Goal: Task Accomplishment & Management: Manage account settings

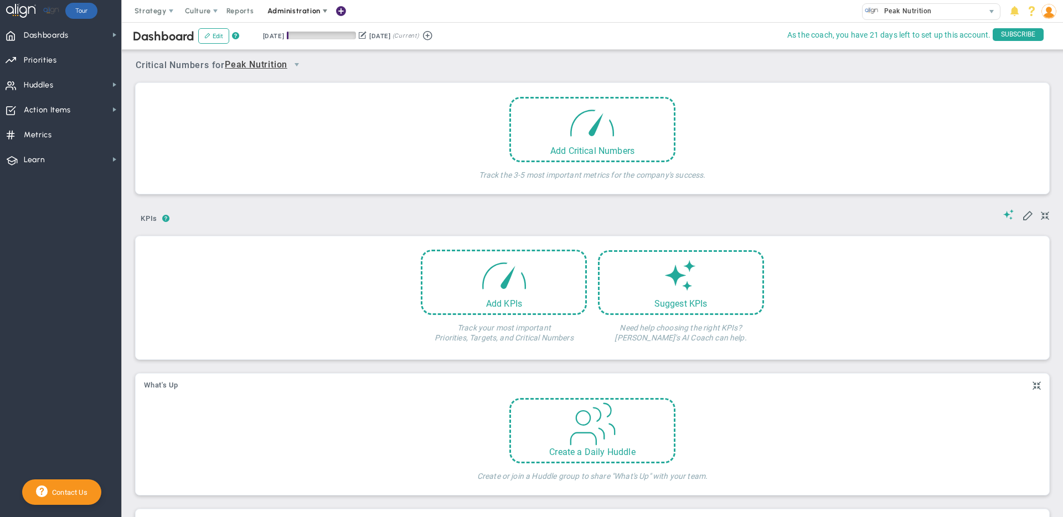
click at [293, 18] on span "Administration" at bounding box center [294, 11] width 71 height 22
click at [312, 34] on span "Manage Users" at bounding box center [305, 33] width 91 height 22
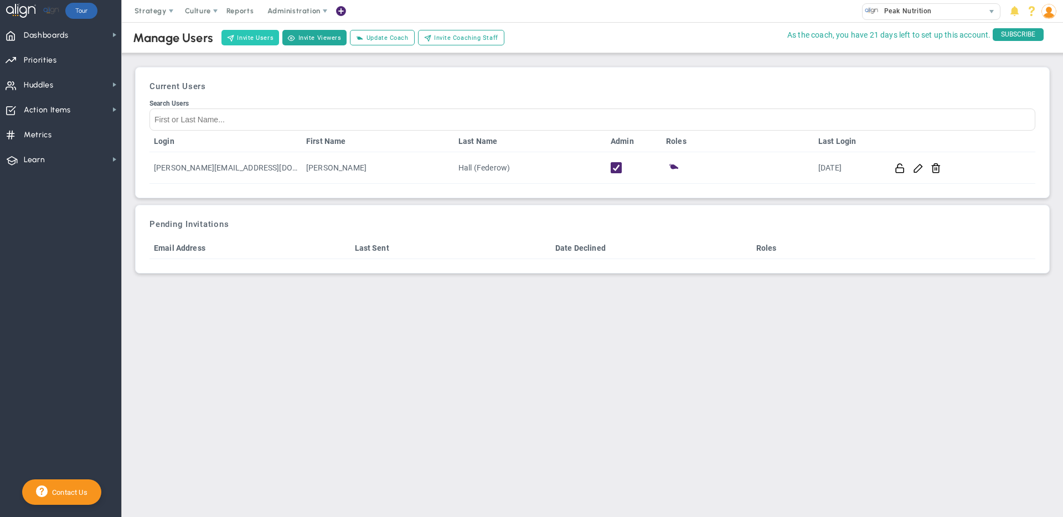
click at [246, 37] on button "Invite Users" at bounding box center [251, 38] width 58 height 16
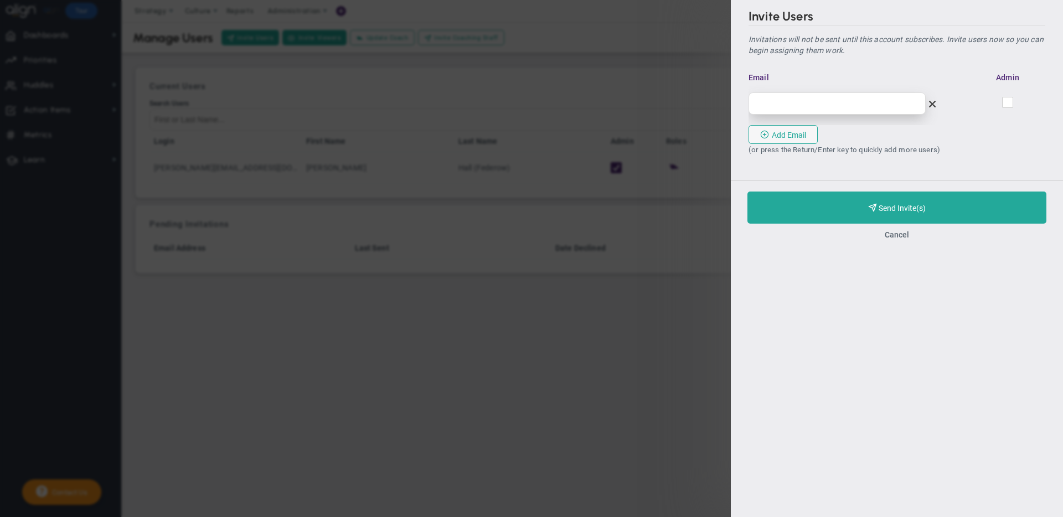
click at [843, 106] on input "email" at bounding box center [837, 103] width 177 height 22
type input "[EMAIL_ADDRESS][DOMAIN_NAME]"
click at [1009, 104] on input "checkbox" at bounding box center [1008, 104] width 7 height 11
checkbox input "true"
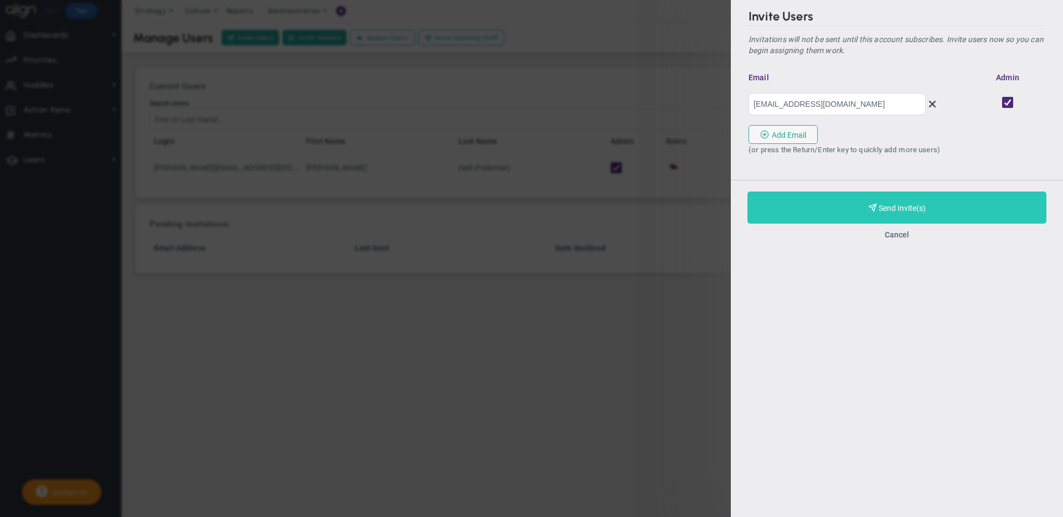
click at [892, 211] on span "Purchase and Send Invite(s)" at bounding box center [902, 208] width 47 height 9
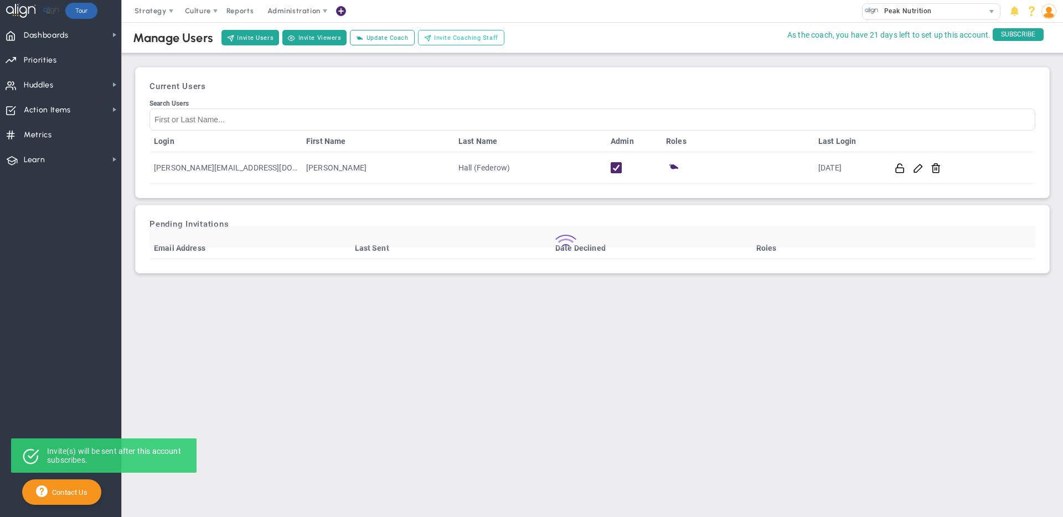
click at [439, 39] on span "Invite Coaching Staff" at bounding box center [466, 37] width 64 height 9
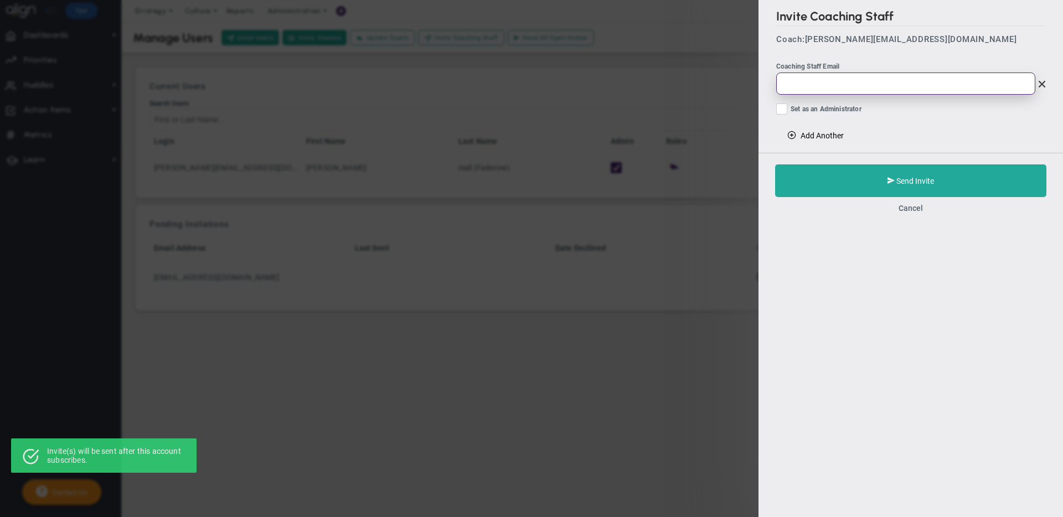
click at [826, 85] on input "email" at bounding box center [905, 84] width 259 height 22
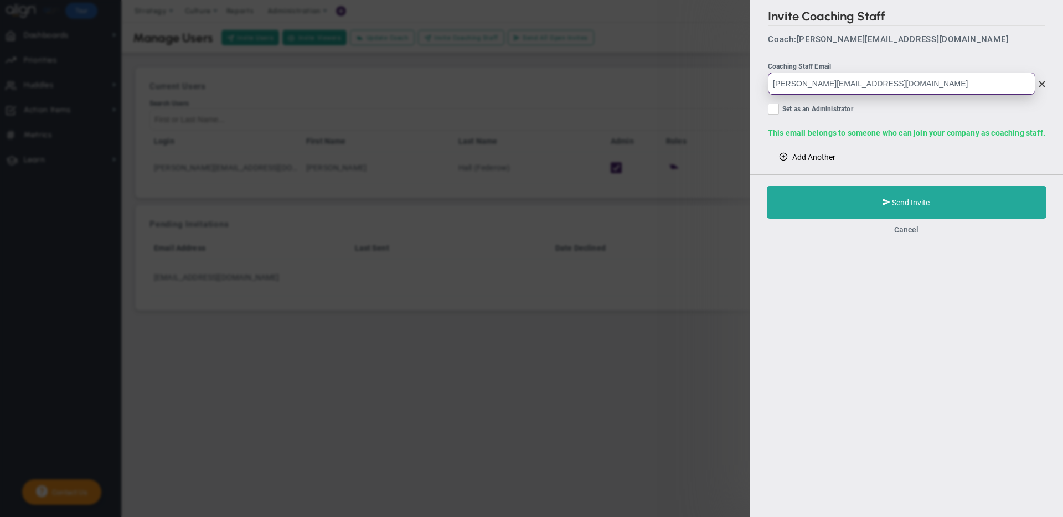
type input "[PERSON_NAME][EMAIL_ADDRESS][DOMAIN_NAME]"
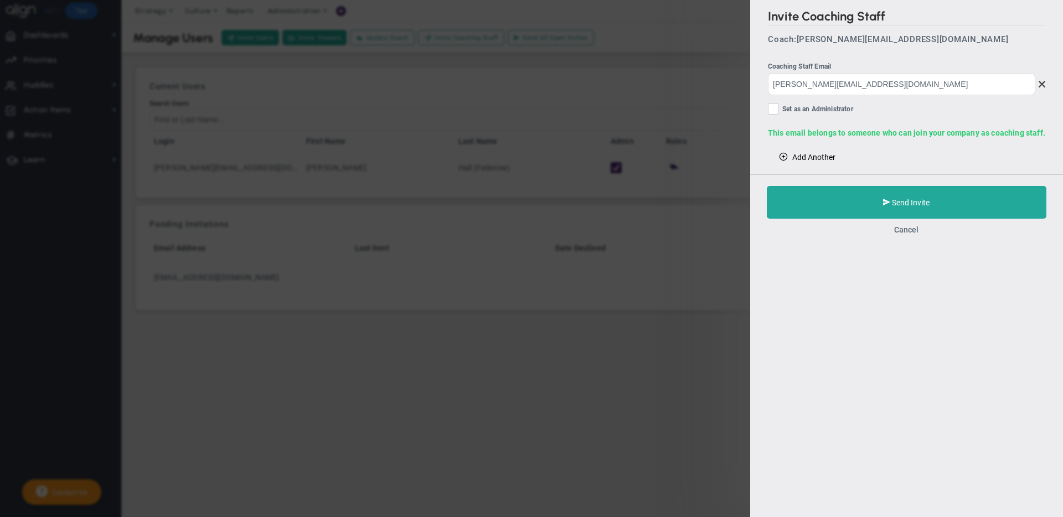
click at [776, 111] on input "Set as an Administrator" at bounding box center [774, 111] width 7 height 11
checkbox input "true"
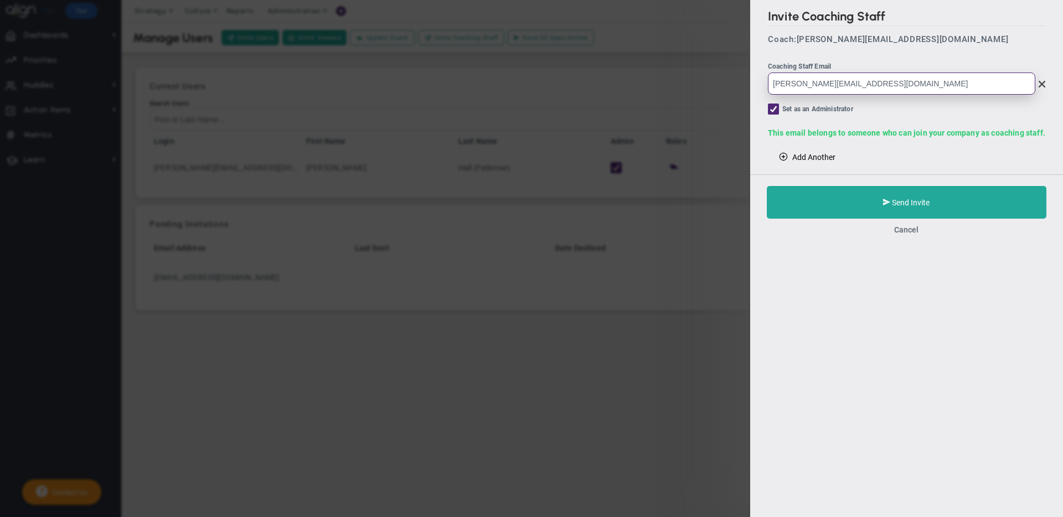
drag, startPoint x: 863, startPoint y: 82, endPoint x: 794, endPoint y: 84, distance: 68.7
click at [794, 84] on input "[PERSON_NAME][EMAIL_ADDRESS][DOMAIN_NAME]" at bounding box center [901, 84] width 267 height 22
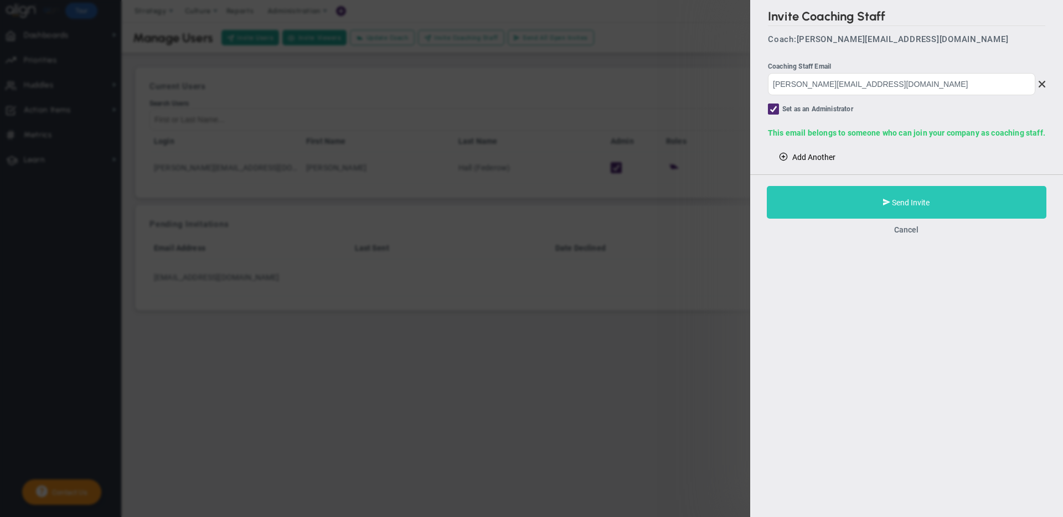
click at [884, 212] on button "Send Invite" at bounding box center [907, 202] width 280 height 33
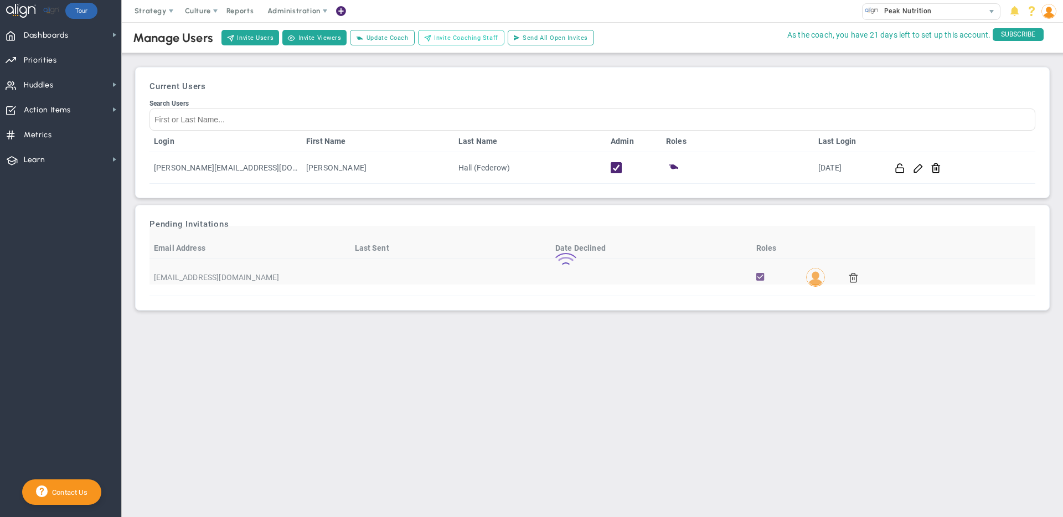
click at [469, 39] on span "Invite Coaching Staff" at bounding box center [466, 37] width 64 height 9
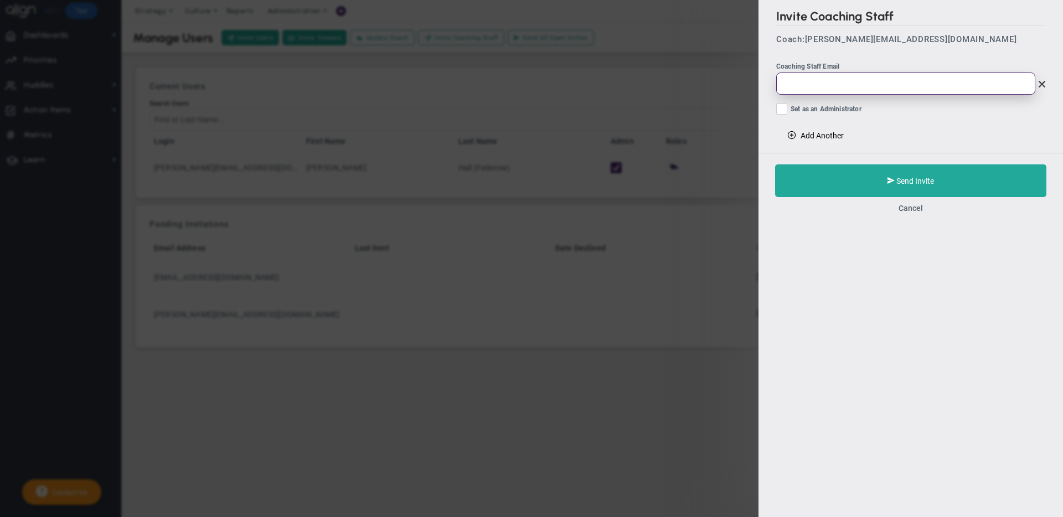
click at [856, 83] on input "email" at bounding box center [905, 84] width 259 height 22
paste input "@[DOMAIN_NAME]"
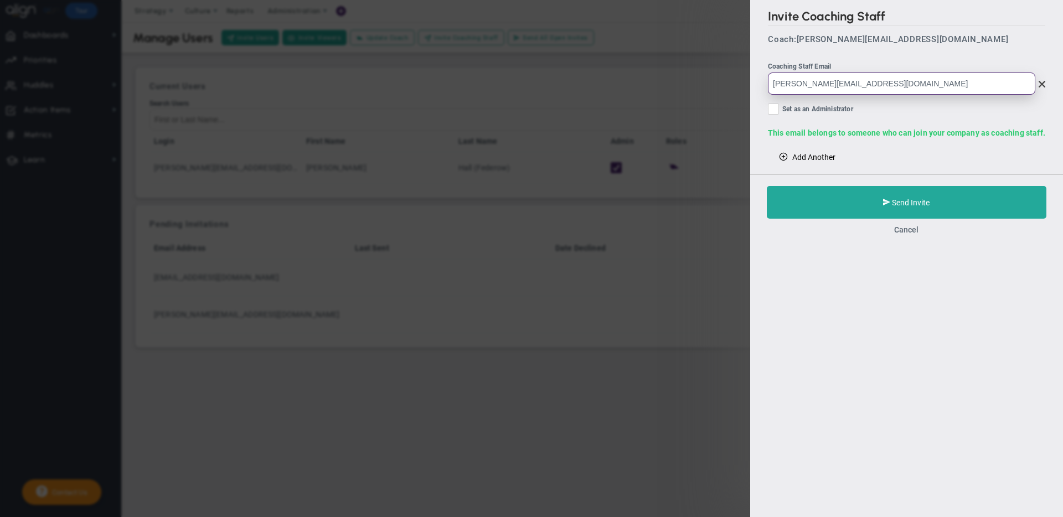
type input "[PERSON_NAME][EMAIL_ADDRESS][DOMAIN_NAME]"
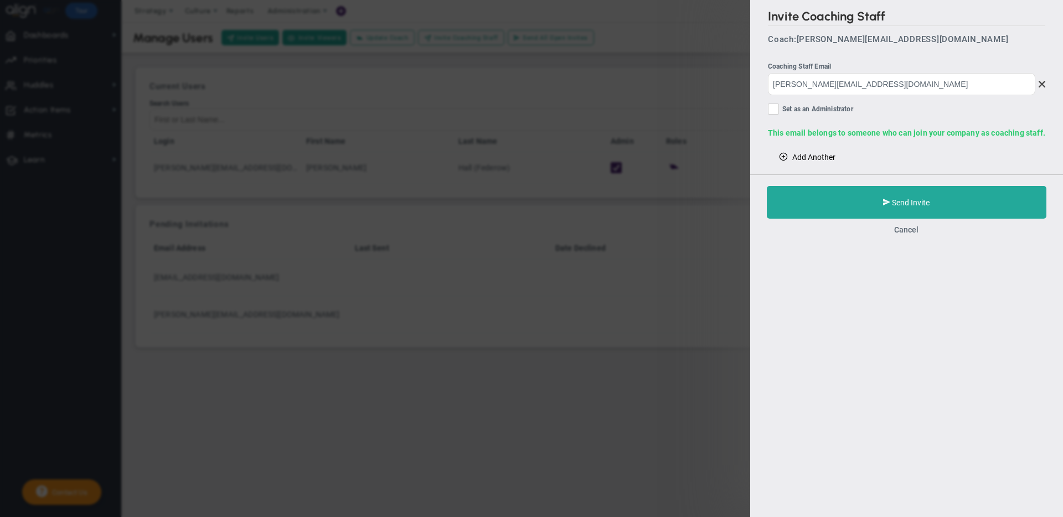
click at [776, 106] on input "Set as an Administrator" at bounding box center [774, 111] width 7 height 11
checkbox input "true"
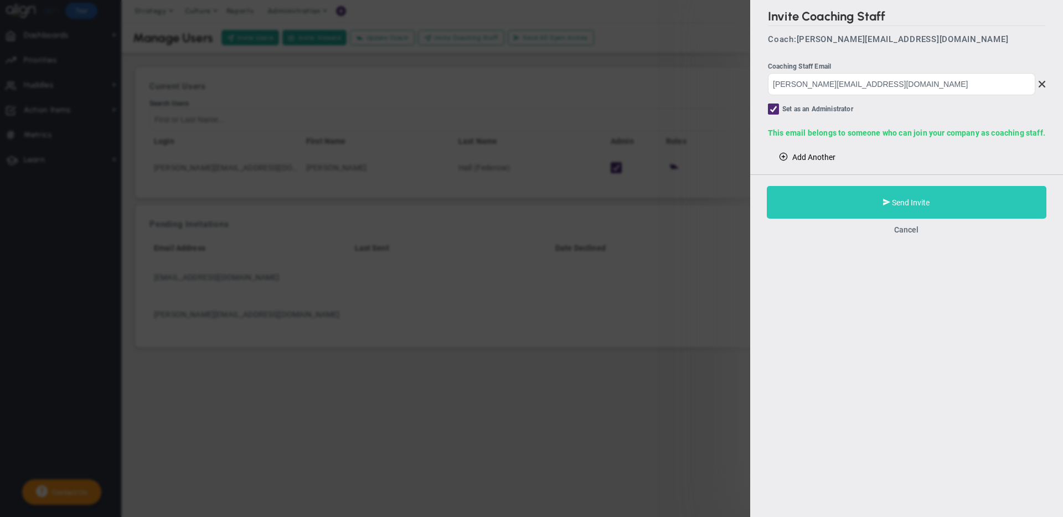
click at [921, 199] on span "Send Invite" at bounding box center [912, 202] width 38 height 9
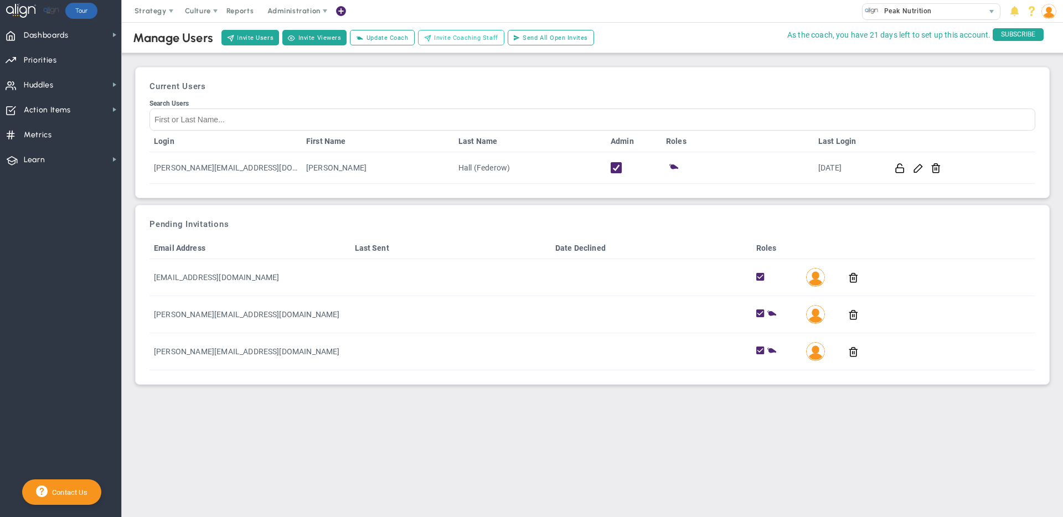
click at [436, 34] on span "Invite Coaching Staff" at bounding box center [466, 37] width 64 height 9
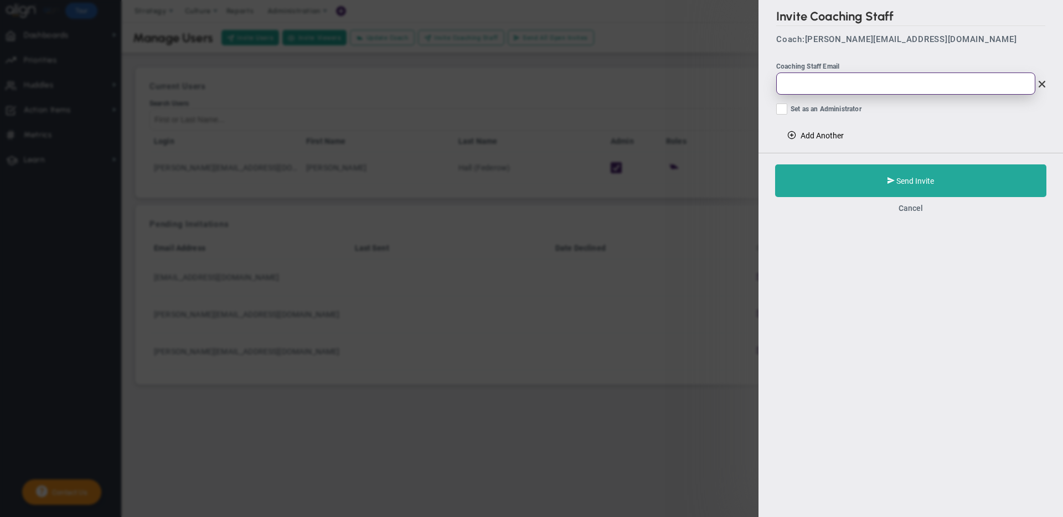
click at [817, 80] on input "email" at bounding box center [905, 84] width 259 height 22
paste input "@[DOMAIN_NAME]"
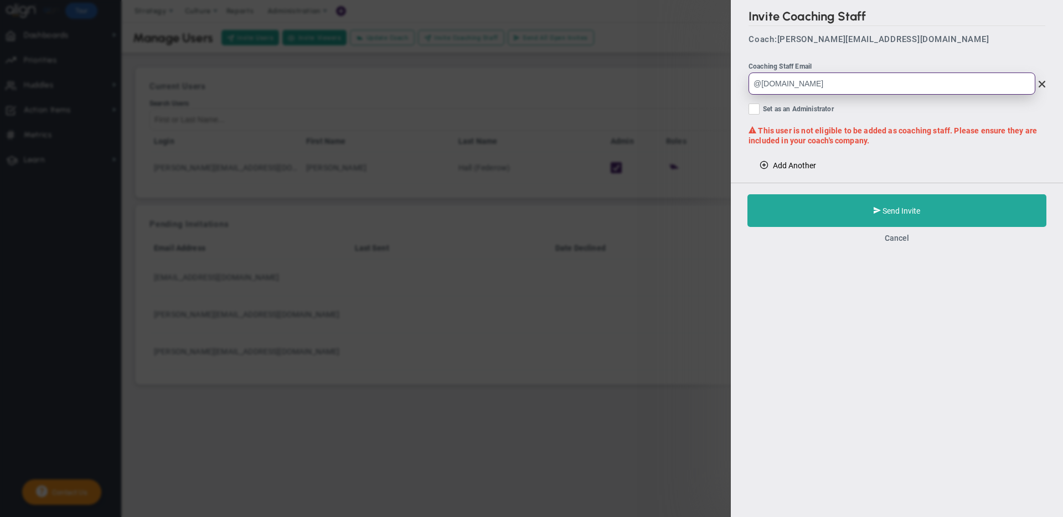
click at [755, 86] on input "@[DOMAIN_NAME]" at bounding box center [892, 84] width 287 height 22
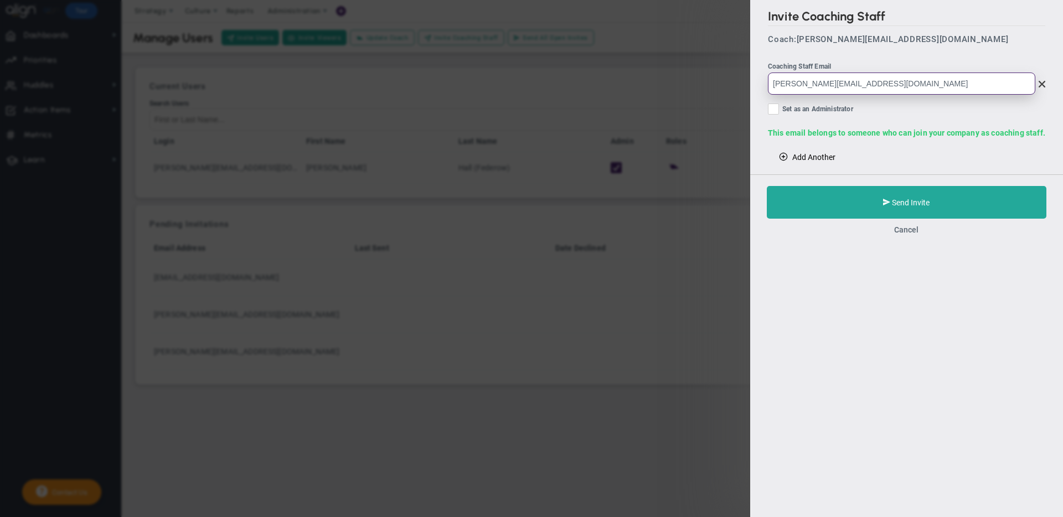
type input "[PERSON_NAME][EMAIL_ADDRESS][DOMAIN_NAME]"
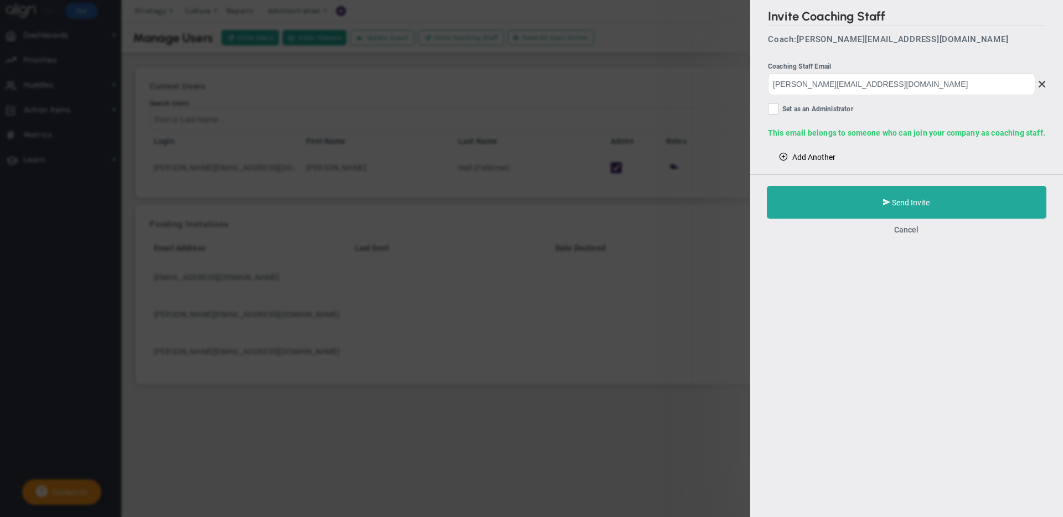
click at [776, 112] on input "Set as an Administrator" at bounding box center [774, 111] width 7 height 11
click at [775, 109] on input "Set as an Administrator" at bounding box center [774, 111] width 7 height 11
click at [773, 107] on input "Set as an Administrator" at bounding box center [774, 111] width 7 height 11
checkbox input "true"
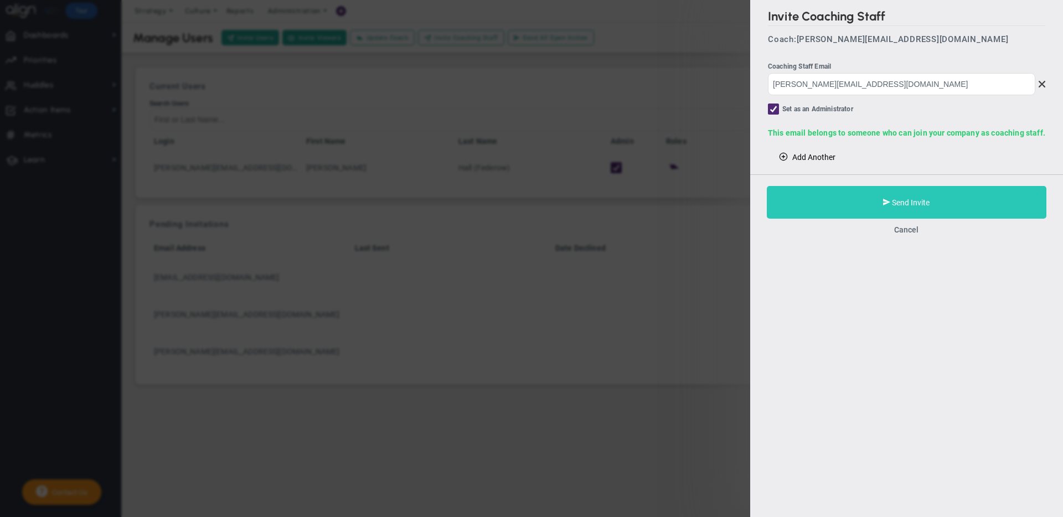
click at [890, 204] on button "Send Invite" at bounding box center [907, 202] width 280 height 33
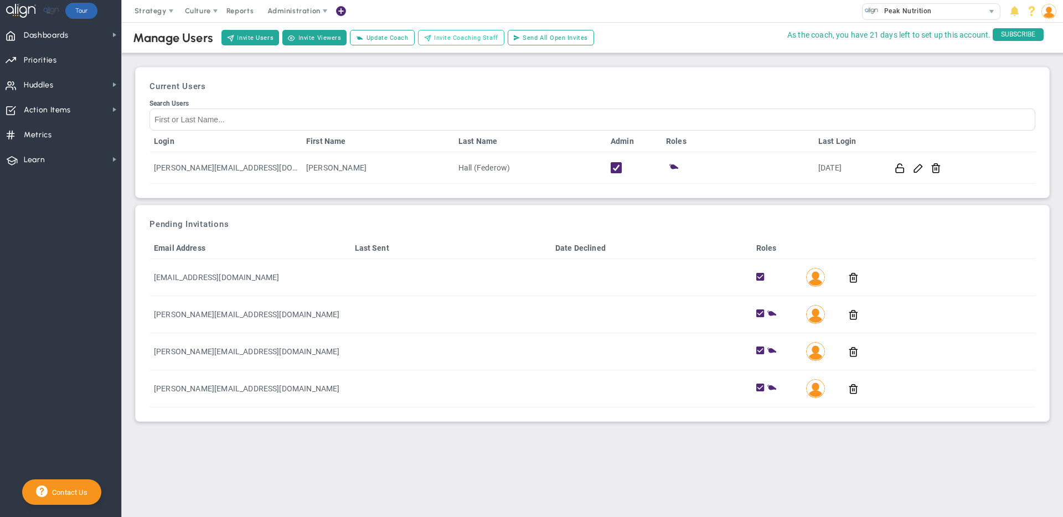
click at [441, 40] on span "Invite Coaching Staff" at bounding box center [466, 37] width 64 height 9
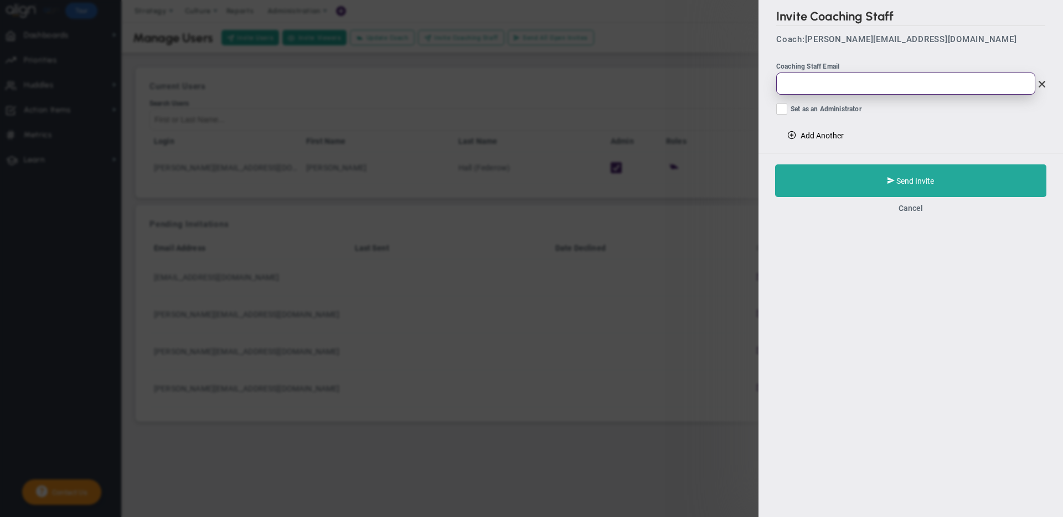
click at [805, 84] on input "email" at bounding box center [905, 84] width 259 height 22
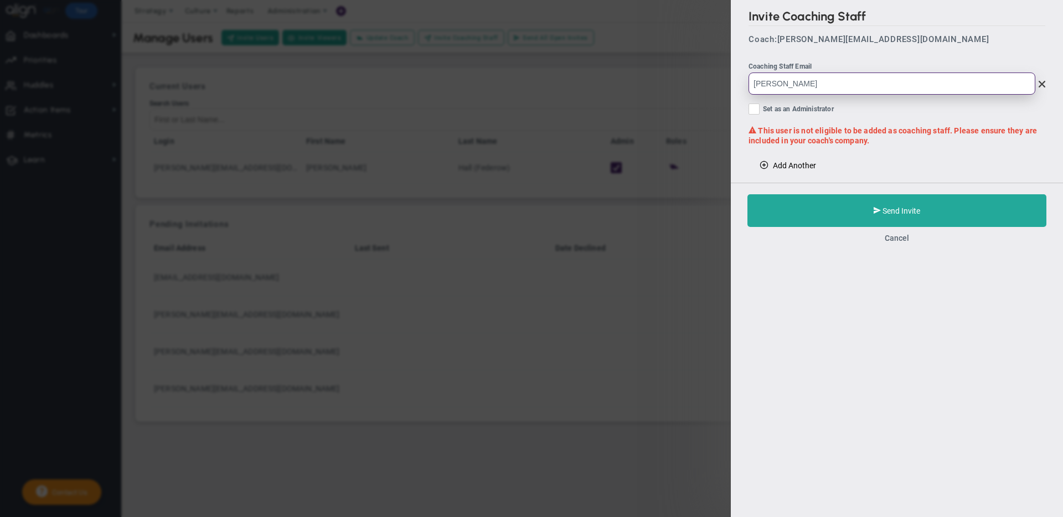
paste input "@[DOMAIN_NAME]"
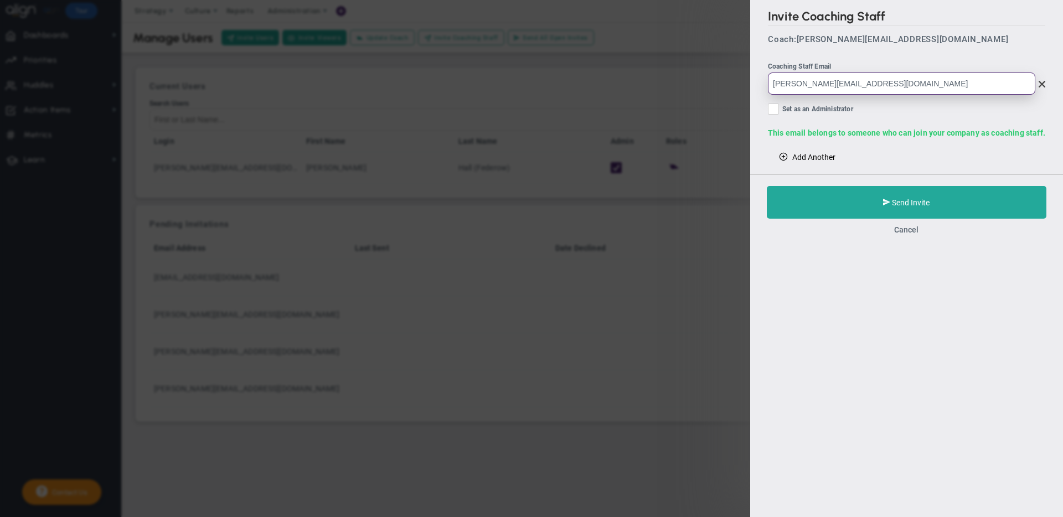
type input "[PERSON_NAME][EMAIL_ADDRESS][DOMAIN_NAME]"
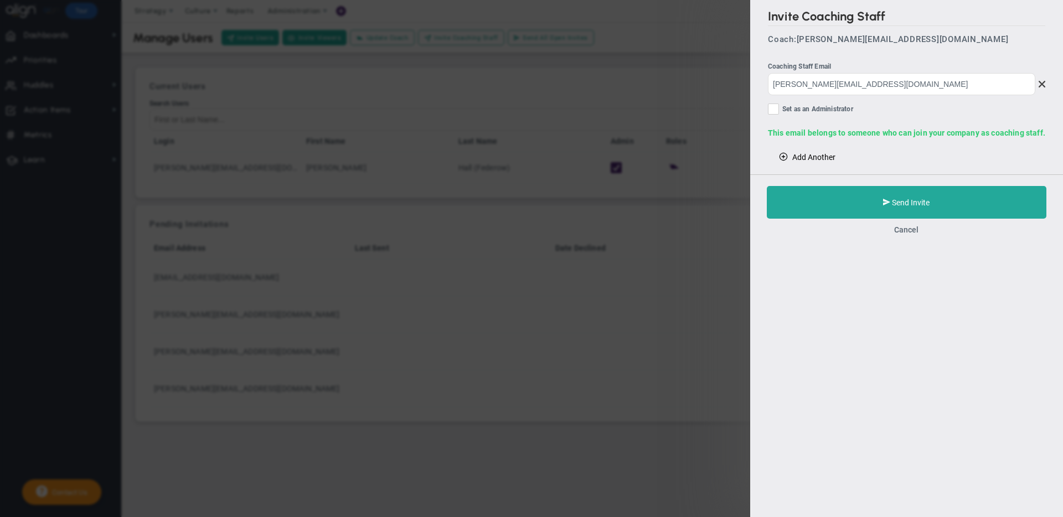
click at [754, 112] on div "Invite Coaching Staff Coach: [PERSON_NAME][EMAIL_ADDRESS][DOMAIN_NAME] Coaching…" at bounding box center [906, 87] width 313 height 174
click at [785, 110] on span "Set as an Administrator" at bounding box center [817, 110] width 71 height 13
click at [778, 110] on input "Set as an Administrator" at bounding box center [774, 111] width 7 height 11
checkbox input "true"
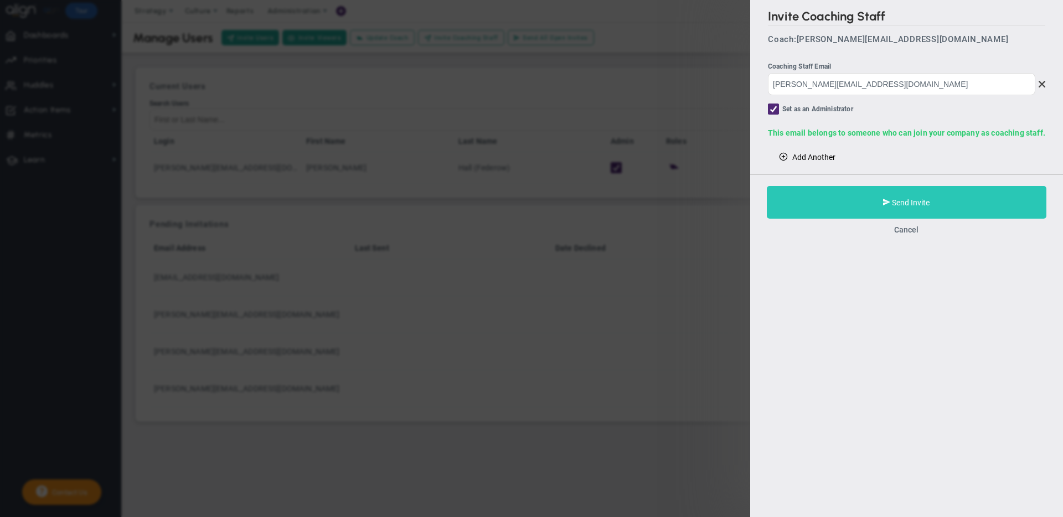
click at [855, 210] on button "Send Invite" at bounding box center [907, 202] width 280 height 33
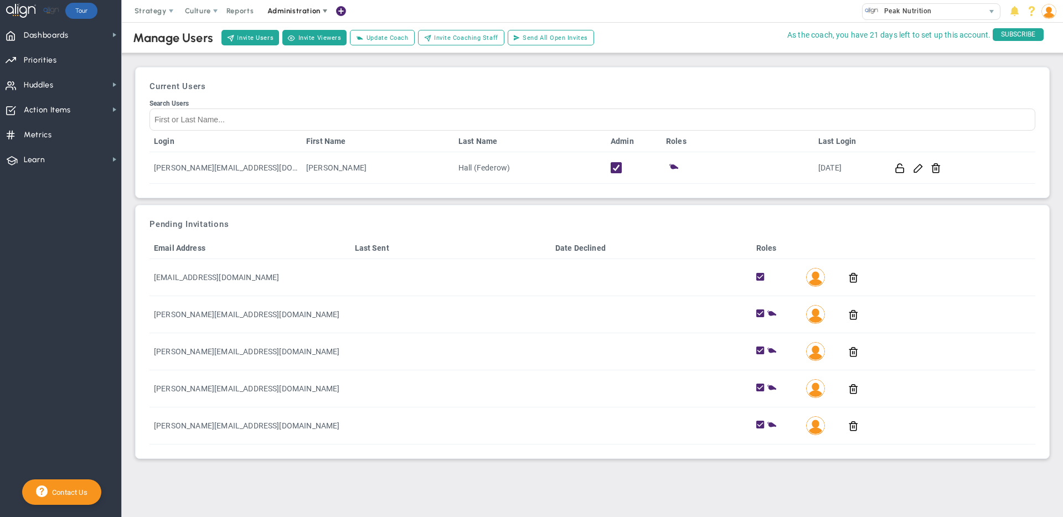
click at [297, 15] on span "Administration" at bounding box center [294, 11] width 71 height 22
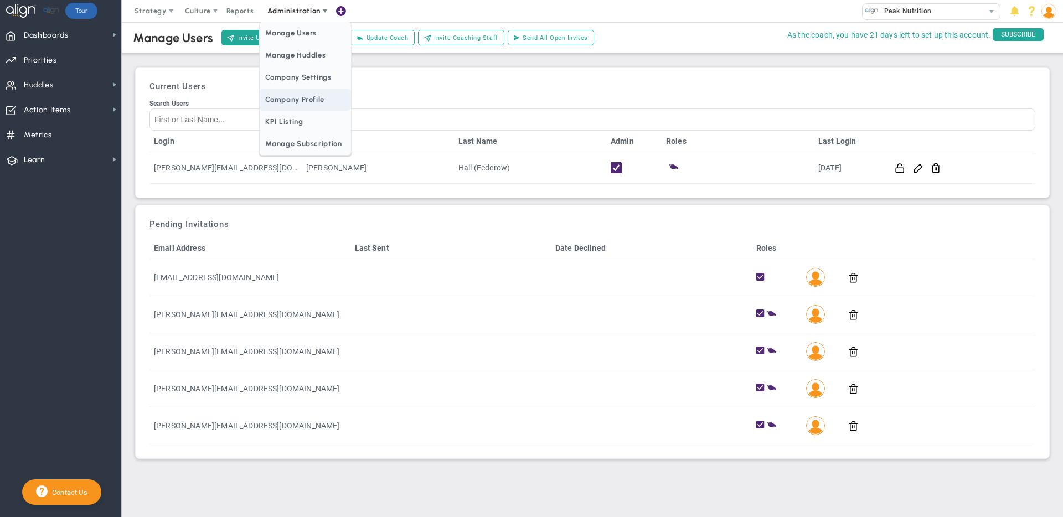
click at [309, 95] on span "Company Profile" at bounding box center [305, 100] width 91 height 22
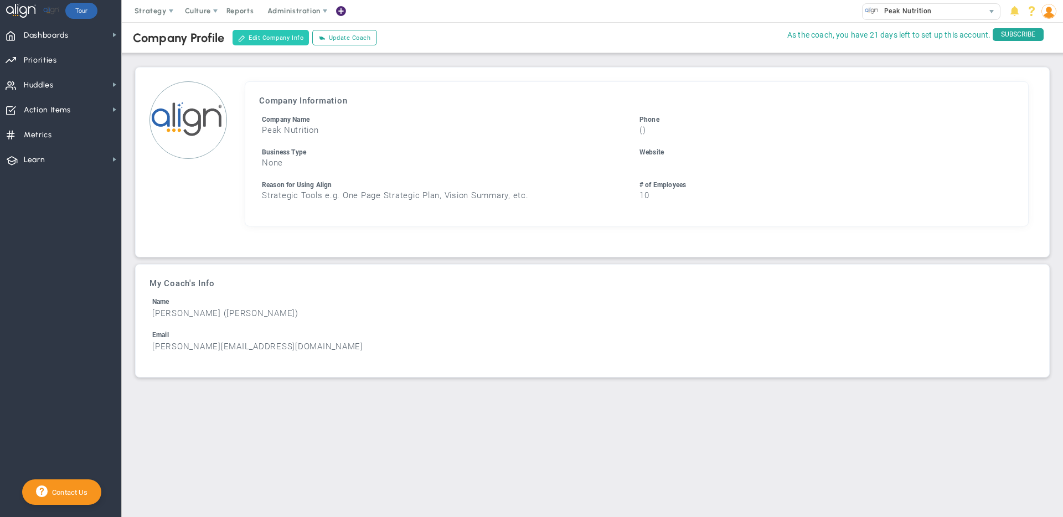
click at [253, 36] on button "Edit Company Info" at bounding box center [271, 38] width 76 height 16
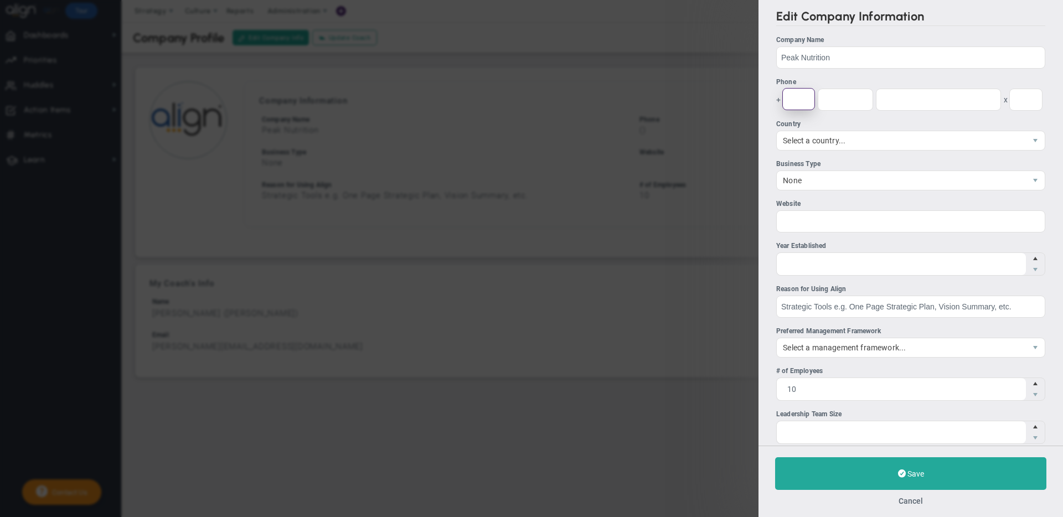
click at [800, 95] on input "Phone + x" at bounding box center [798, 99] width 33 height 22
paste input "480-4"
type input "480"
click at [850, 94] on input "Phone + 480 x" at bounding box center [845, 99] width 55 height 22
click at [885, 104] on input "Phone + 480 x" at bounding box center [938, 99] width 125 height 22
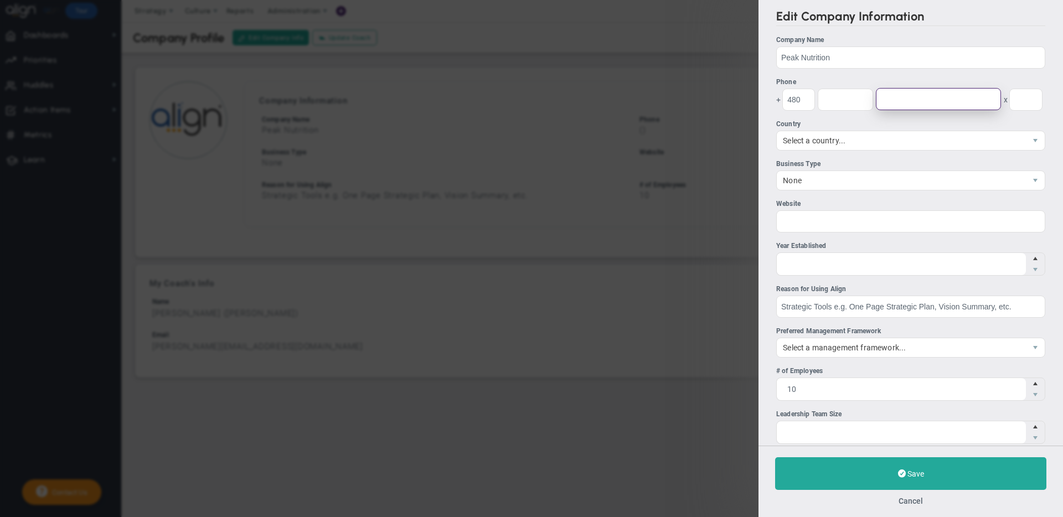
paste input "[PHONE_NUMBER]"
drag, startPoint x: 898, startPoint y: 98, endPoint x: 865, endPoint y: 98, distance: 32.7
click at [865, 98] on div "+ 480 [PHONE_NUMBER] x" at bounding box center [910, 100] width 269 height 22
type input "428-4"
drag, startPoint x: 904, startPoint y: 100, endPoint x: 856, endPoint y: 100, distance: 48.2
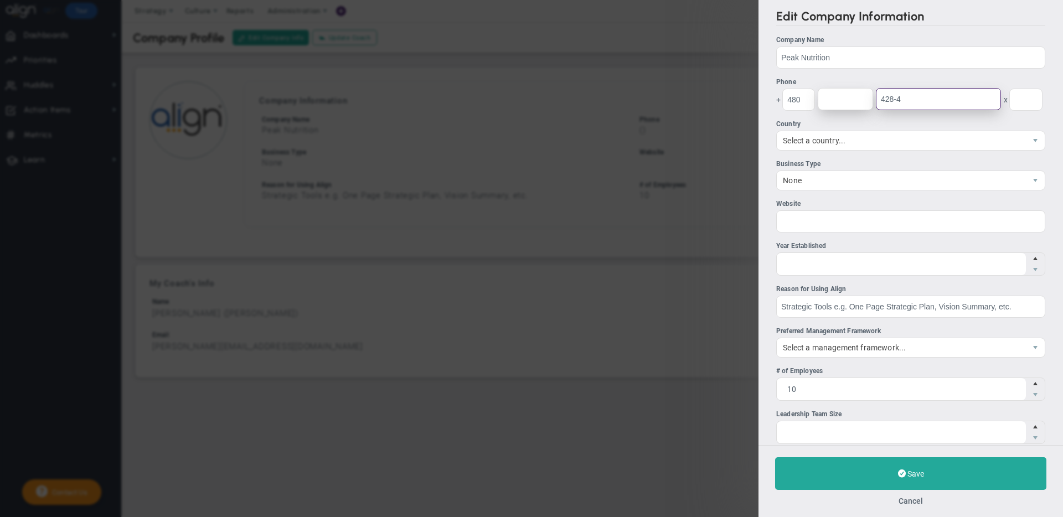
click at [856, 100] on div "+ 480 428-4 x" at bounding box center [910, 100] width 269 height 22
click at [832, 219] on input "Website" at bounding box center [910, 221] width 269 height 22
paste input "[PHONE_NUMBER]"
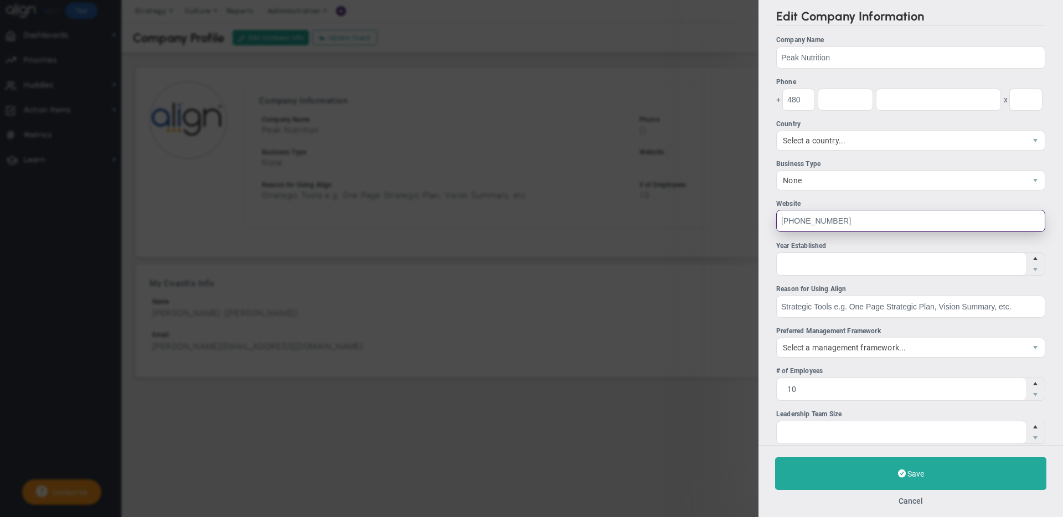
drag, startPoint x: 836, startPoint y: 220, endPoint x: 798, endPoint y: 221, distance: 37.7
click at [798, 221] on input "[PHONE_NUMBER]" at bounding box center [910, 221] width 269 height 22
type input "[PHONE_NUMBER]"
click at [906, 98] on input "Phone + 480 x" at bounding box center [938, 99] width 125 height 22
paste input "428-4999"
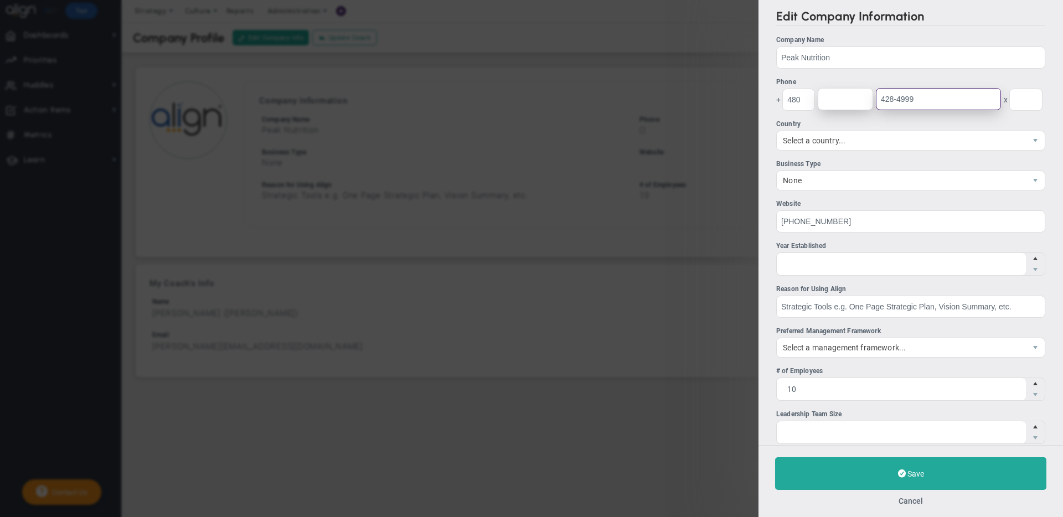
type input "428-4999"
click at [853, 100] on input "Phone + 480 428-4999 x" at bounding box center [845, 99] width 55 height 22
type input "480"
drag, startPoint x: 810, startPoint y: 102, endPoint x: 786, endPoint y: 102, distance: 24.4
click at [786, 102] on input "480" at bounding box center [798, 99] width 33 height 22
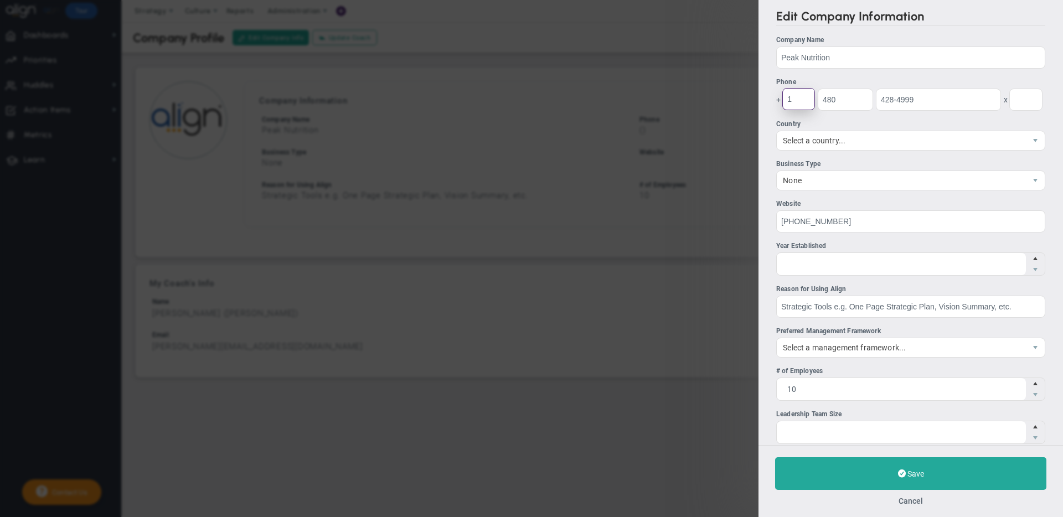
type input "1"
click at [857, 201] on div "Website" at bounding box center [910, 204] width 269 height 11
click at [857, 210] on input "[PHONE_NUMBER]" at bounding box center [910, 221] width 269 height 22
drag, startPoint x: 854, startPoint y: 220, endPoint x: 772, endPoint y: 214, distance: 82.2
click at [772, 214] on div "Edit Company Information Company Name Peak Nutrition Phone + 1 480 428-4999 x" at bounding box center [911, 223] width 305 height 446
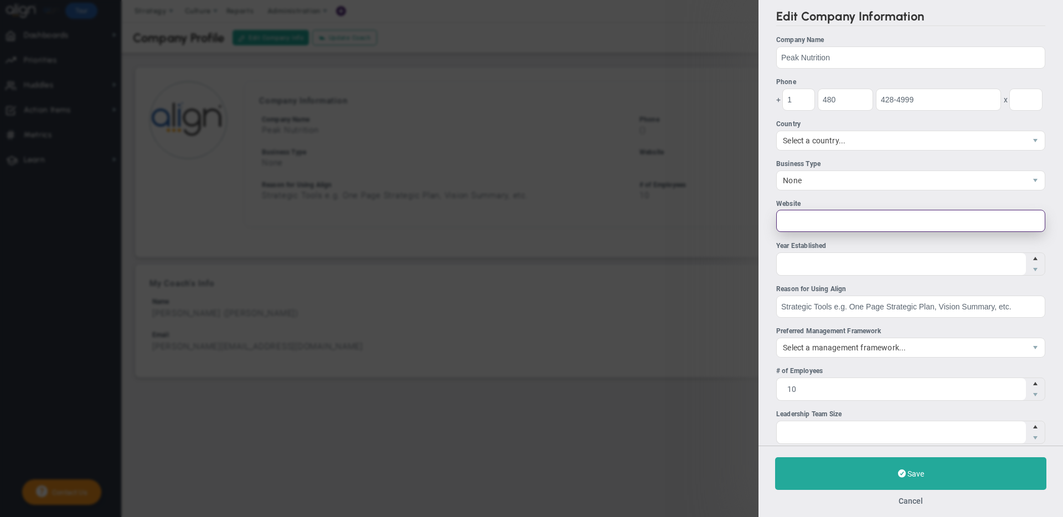
click at [813, 214] on input "Website" at bounding box center [910, 221] width 269 height 22
paste input "[URL][DOMAIN_NAME]"
type input "[URL][DOMAIN_NAME]"
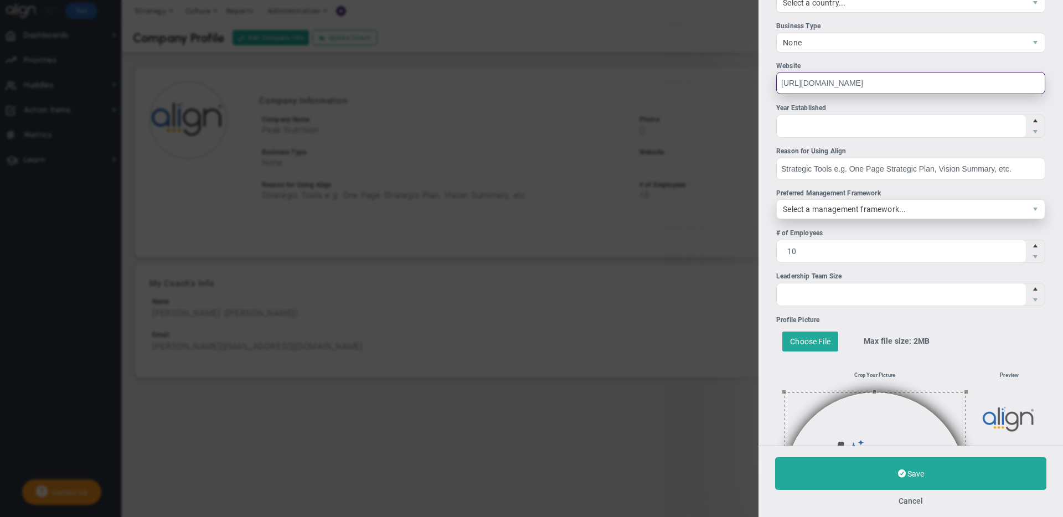
scroll to position [145, 0]
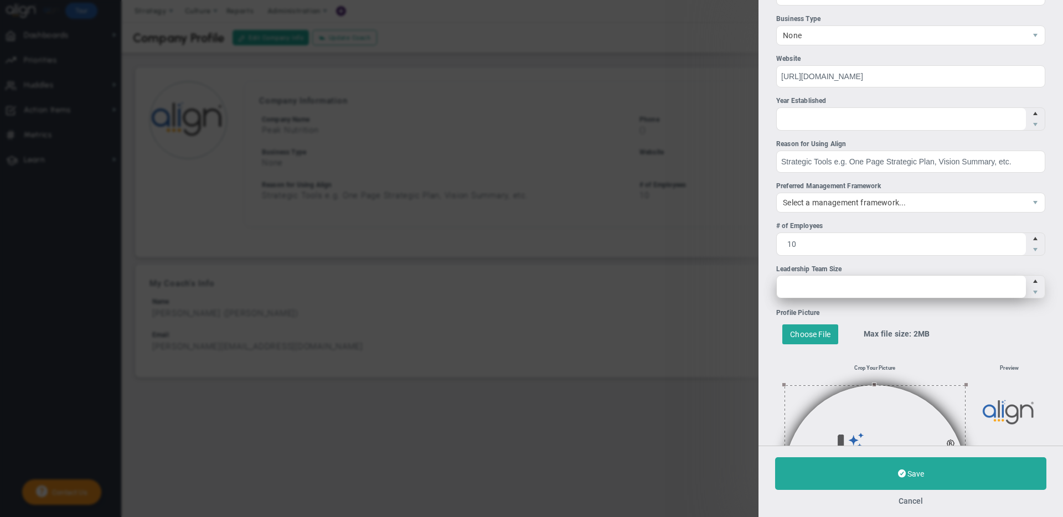
click at [852, 290] on span at bounding box center [910, 286] width 269 height 23
click at [852, 290] on input "Leadership Team Size" at bounding box center [901, 287] width 249 height 22
type input "4"
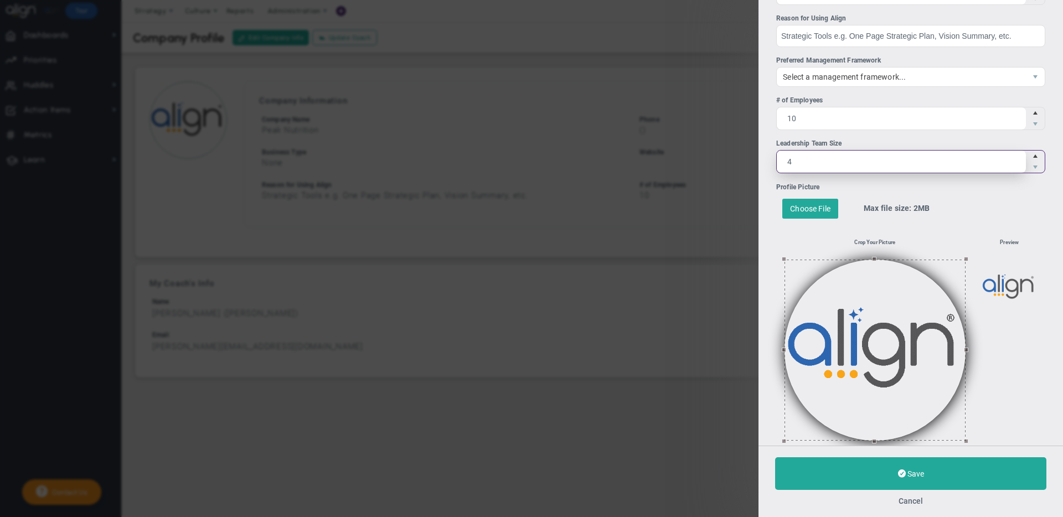
scroll to position [284, 0]
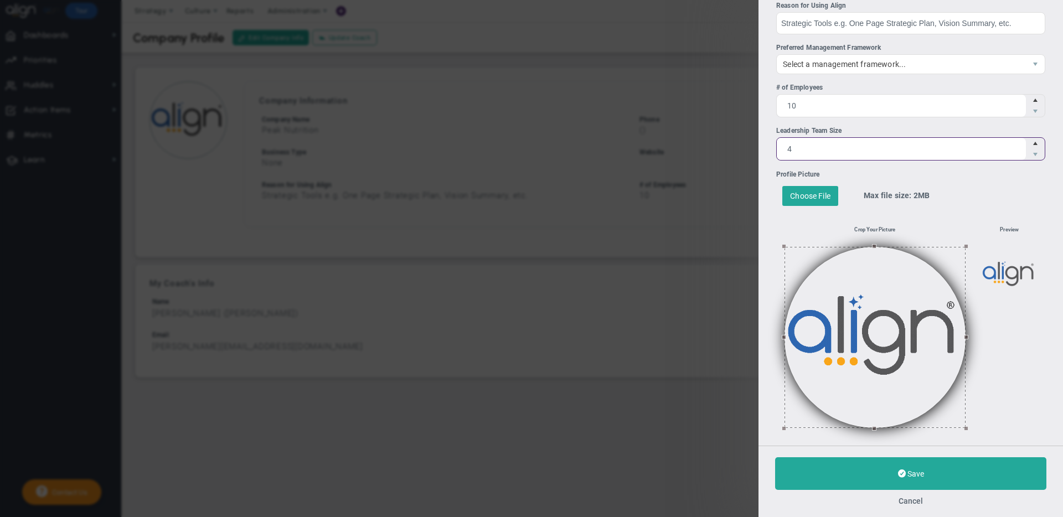
type input "4"
click at [860, 343] on button at bounding box center [875, 337] width 181 height 181
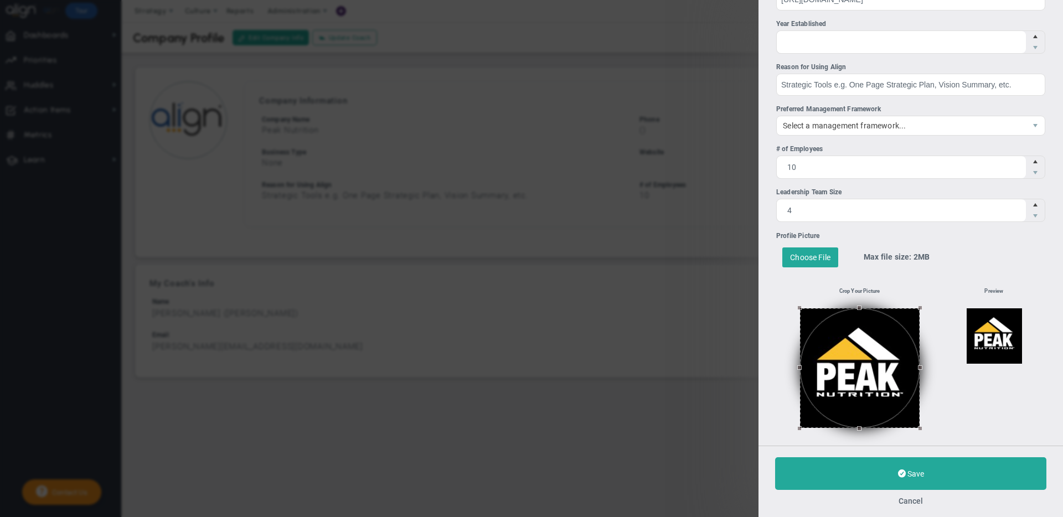
drag, startPoint x: 888, startPoint y: 378, endPoint x: 894, endPoint y: 379, distance: 5.8
click at [894, 379] on button at bounding box center [860, 368] width 120 height 120
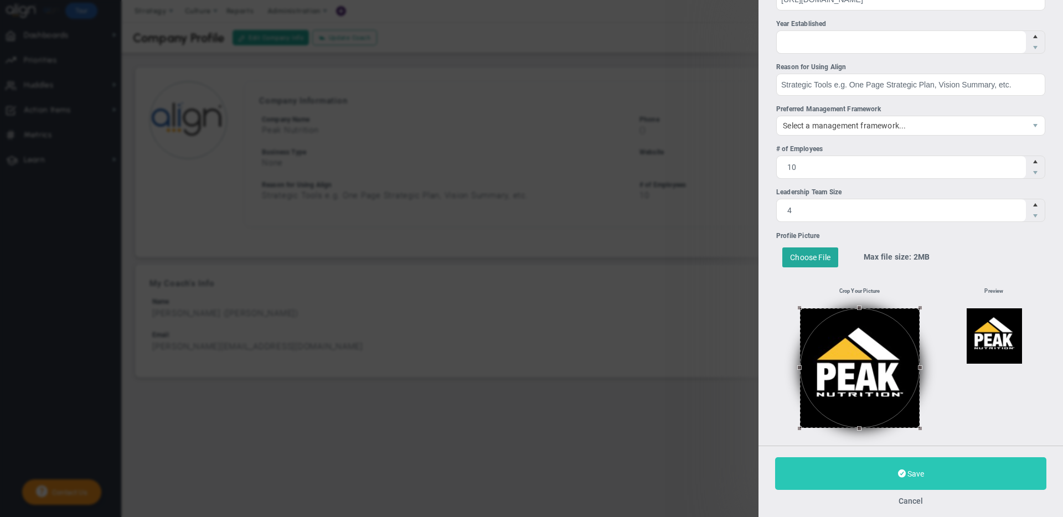
click at [907, 465] on button "Save" at bounding box center [910, 473] width 271 height 33
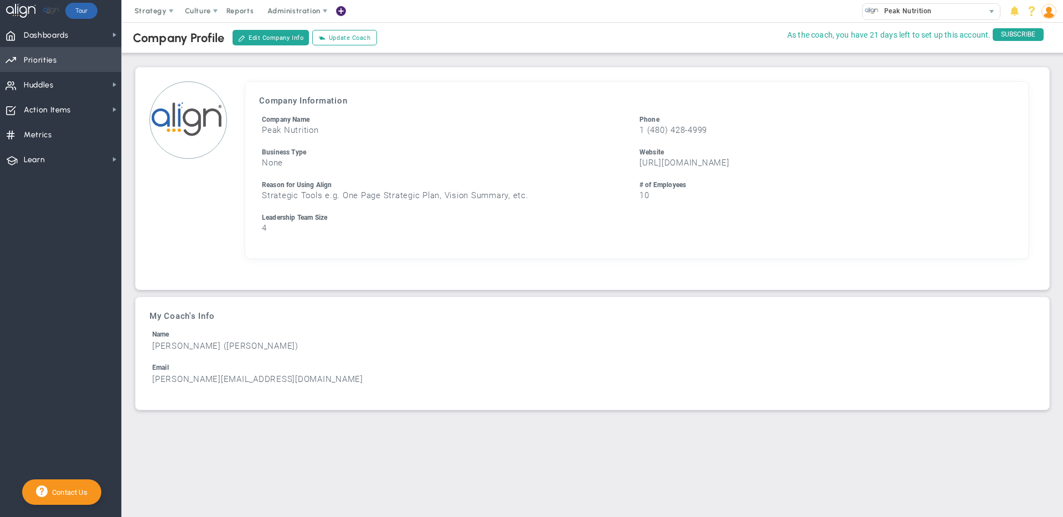
click at [82, 64] on span "Priorities OKR Tree Priorities OKRs" at bounding box center [60, 59] width 121 height 25
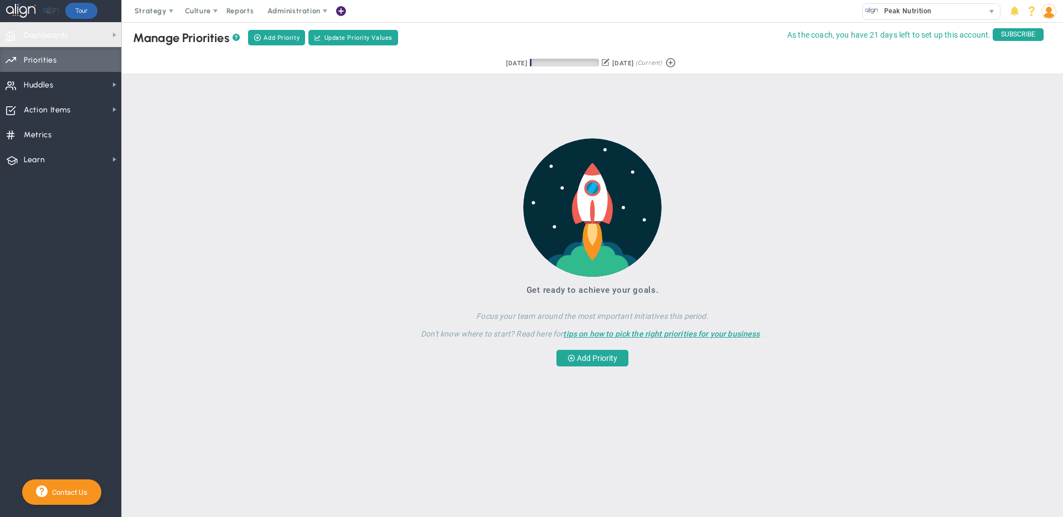
click at [86, 47] on span "Priorities OKR Tree Priorities OKRs" at bounding box center [60, 59] width 121 height 25
click at [160, 11] on span "Strategy" at bounding box center [151, 11] width 32 height 8
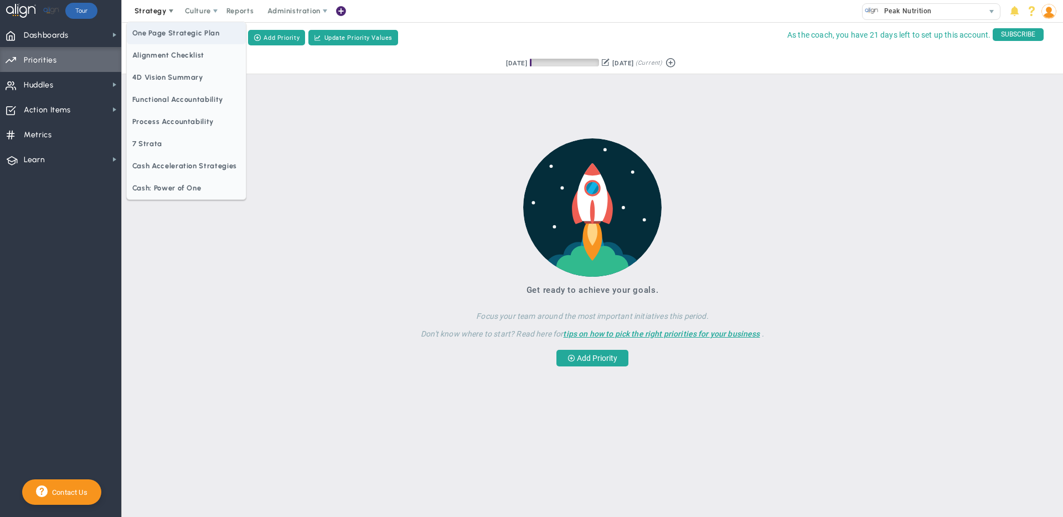
click at [156, 30] on span "One Page Strategic Plan" at bounding box center [186, 33] width 119 height 22
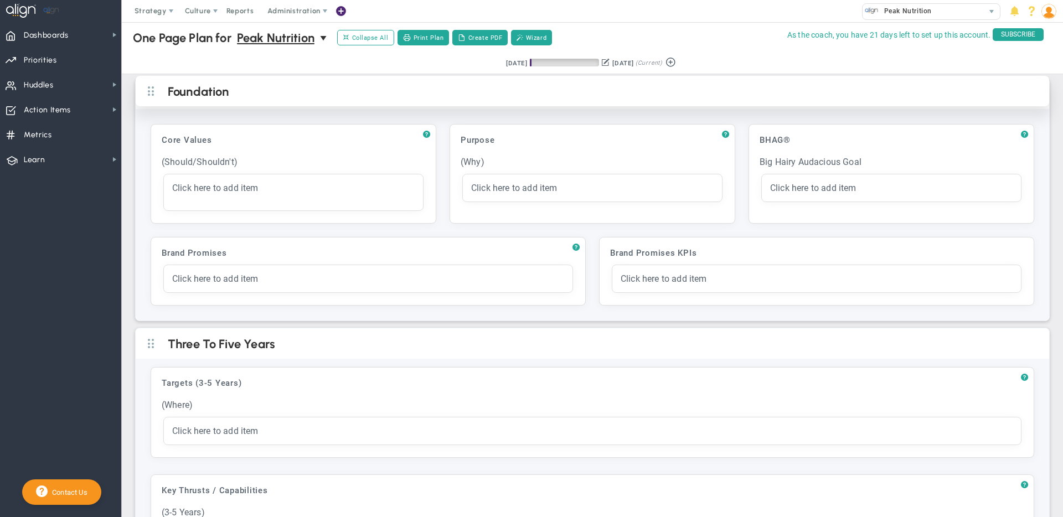
click at [407, 91] on h2 "Foundation" at bounding box center [602, 92] width 868 height 17
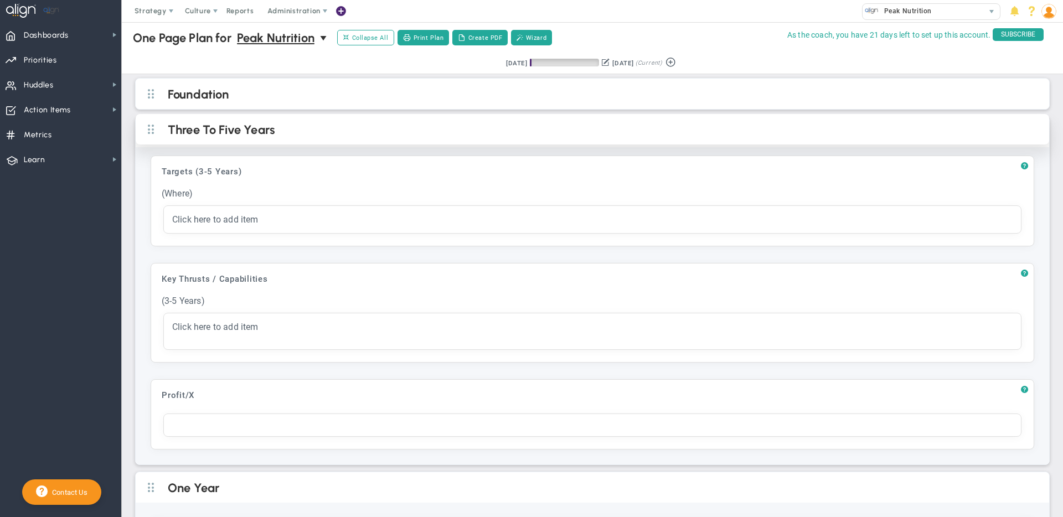
click at [373, 130] on h2 "Three To Five Years" at bounding box center [602, 130] width 868 height 17
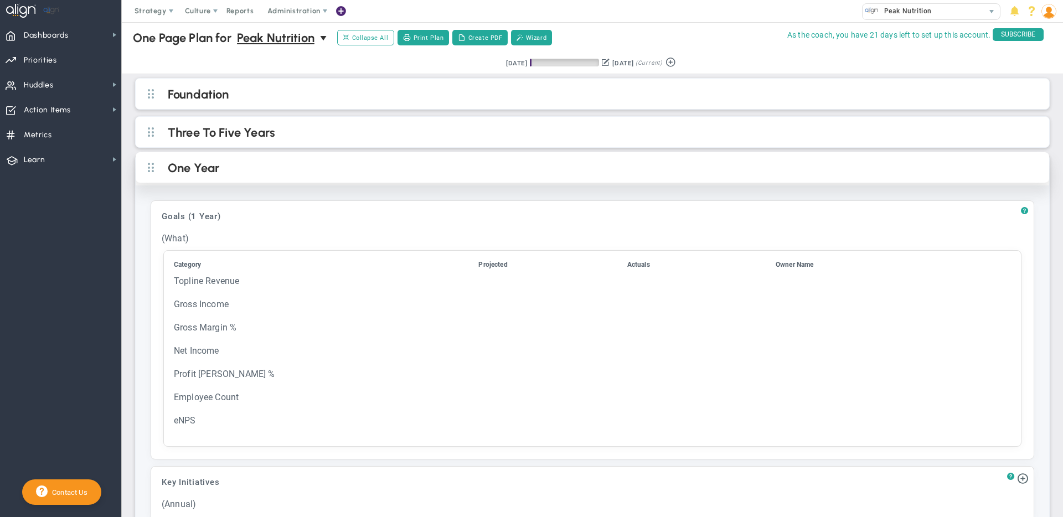
click at [357, 162] on div "One Year" at bounding box center [593, 167] width 914 height 30
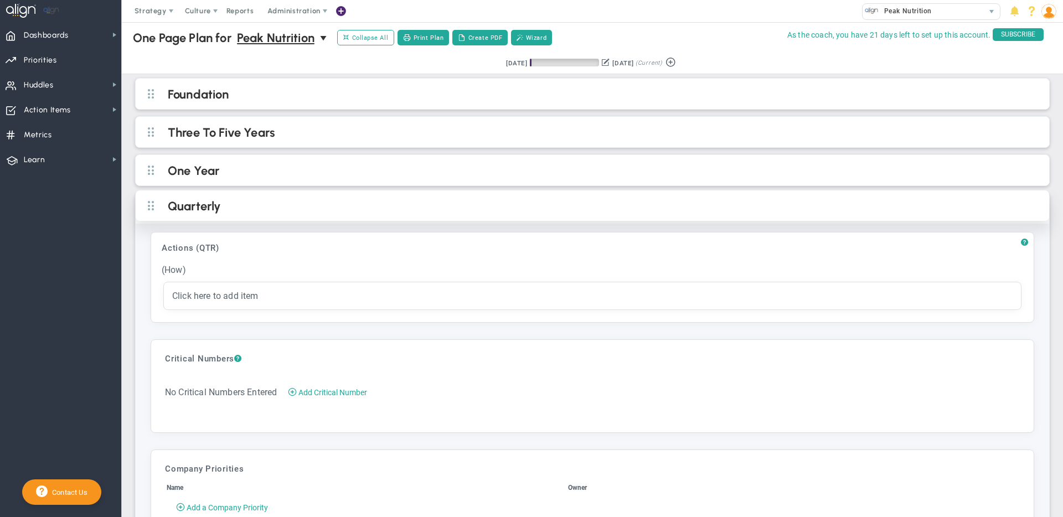
click at [336, 204] on h2 "Quarterly" at bounding box center [602, 207] width 868 height 17
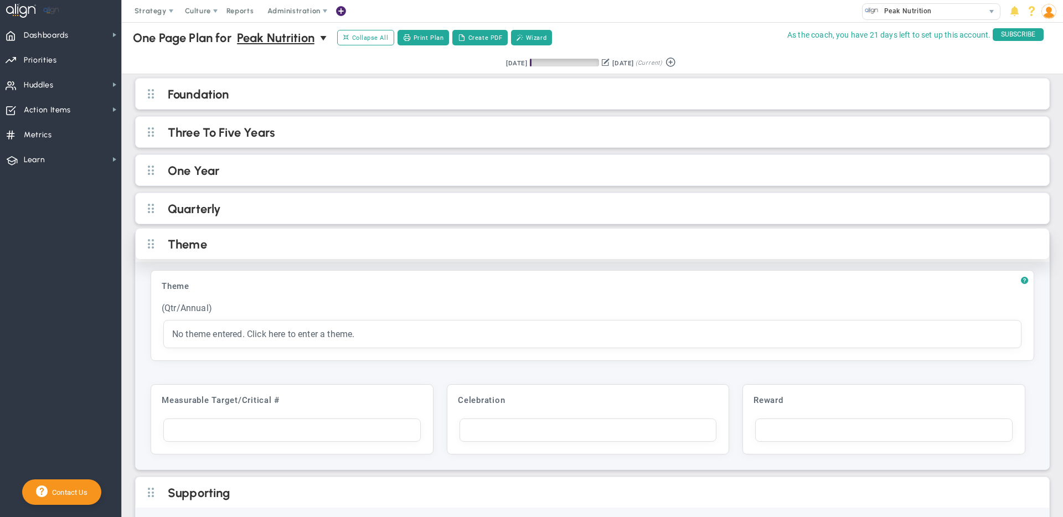
click at [316, 240] on h2 "Theme" at bounding box center [602, 245] width 868 height 17
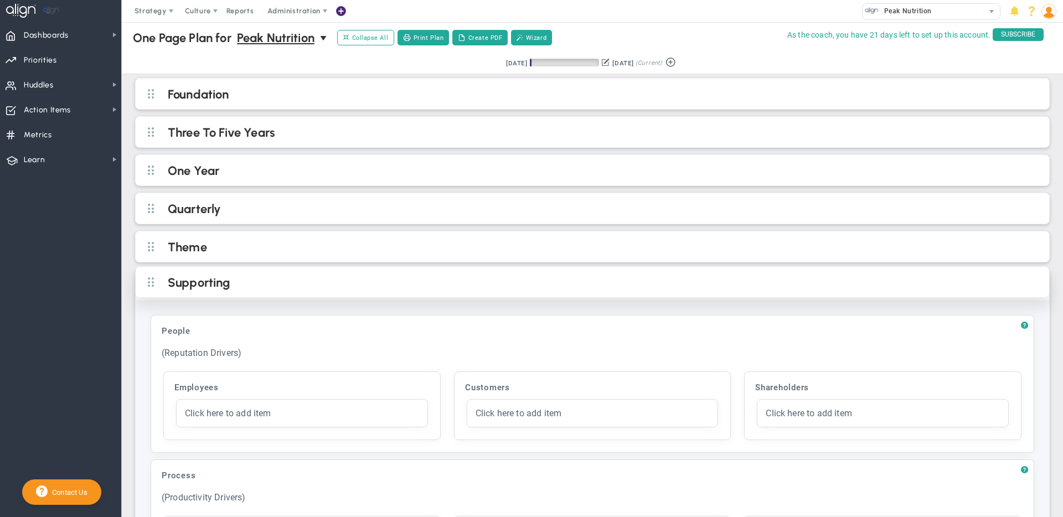
click at [306, 279] on h2 "Supporting" at bounding box center [602, 283] width 868 height 17
